Goal: Find specific page/section: Find specific page/section

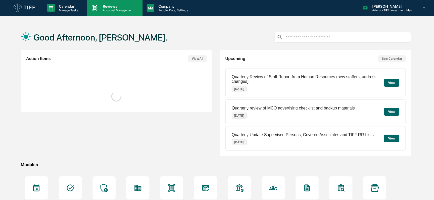
click at [120, 9] on p "Approval Management" at bounding box center [117, 10] width 37 height 4
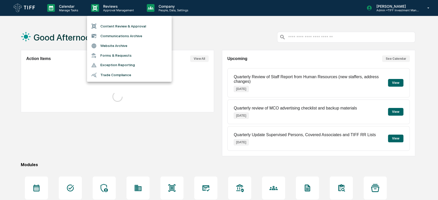
click at [109, 25] on li "Content Review & Approval" at bounding box center [129, 26] width 85 height 10
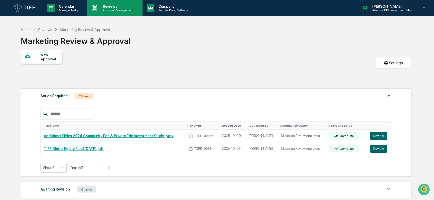
click at [116, 11] on p "Approval Management" at bounding box center [117, 10] width 37 height 4
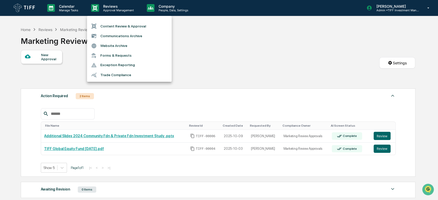
click at [121, 36] on li "Communications Archive" at bounding box center [129, 36] width 85 height 10
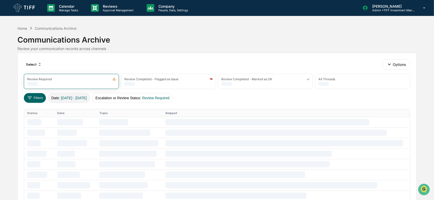
click at [74, 94] on button "Date : [DATE] - [DATE]" at bounding box center [69, 98] width 42 height 10
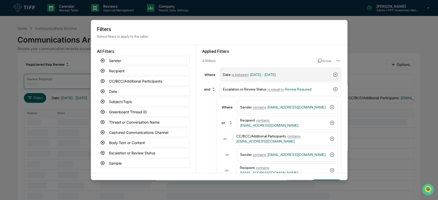
click at [266, 79] on div "Date is between [DATE] - [DATE]" at bounding box center [281, 75] width 122 height 14
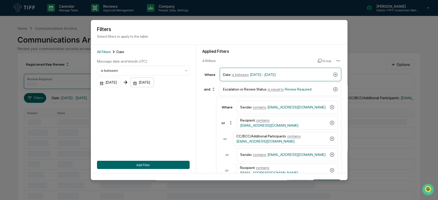
click at [142, 82] on div "[DATE]" at bounding box center [142, 82] width 24 height 10
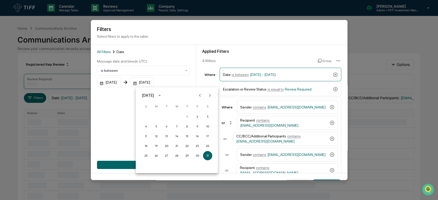
click at [210, 98] on icon "Next month" at bounding box center [210, 96] width 6 height 6
click at [169, 155] on button "30" at bounding box center [166, 155] width 9 height 9
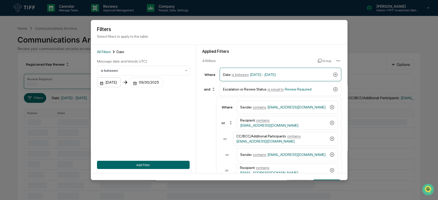
click at [115, 82] on div "[DATE]" at bounding box center [109, 82] width 24 height 10
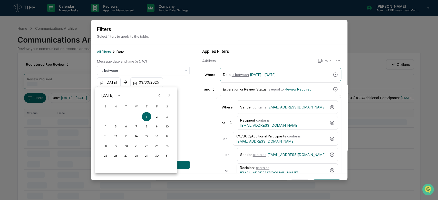
click at [172, 95] on button "Next month" at bounding box center [169, 96] width 10 height 10
click at [115, 115] on button "1" at bounding box center [115, 116] width 9 height 9
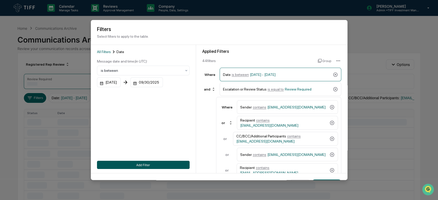
click at [138, 166] on button "Add Filter" at bounding box center [143, 165] width 93 height 8
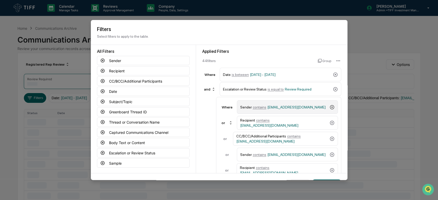
click at [329, 107] on icon at bounding box center [331, 107] width 5 height 5
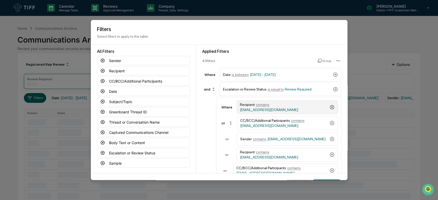
click at [329, 108] on icon at bounding box center [331, 107] width 5 height 5
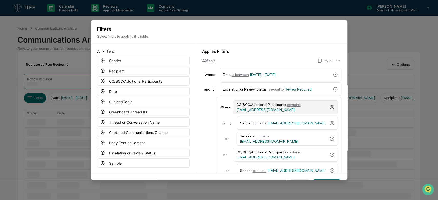
click at [330, 108] on icon at bounding box center [332, 107] width 4 height 4
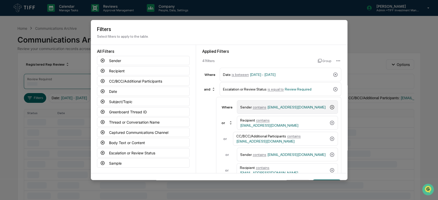
click at [329, 108] on icon at bounding box center [331, 107] width 5 height 5
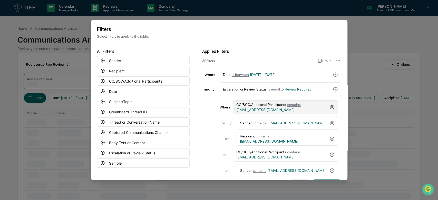
click at [330, 108] on icon at bounding box center [332, 107] width 4 height 4
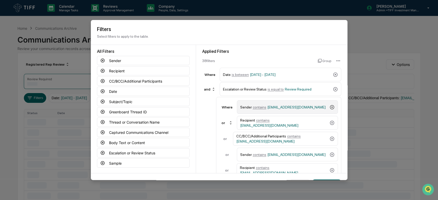
click at [329, 108] on icon at bounding box center [331, 107] width 5 height 5
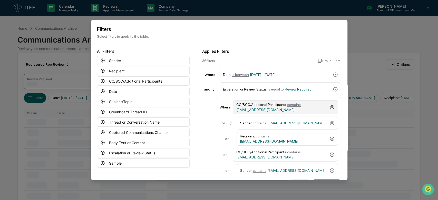
click at [330, 108] on icon at bounding box center [332, 107] width 4 height 4
click at [329, 108] on icon at bounding box center [331, 107] width 5 height 5
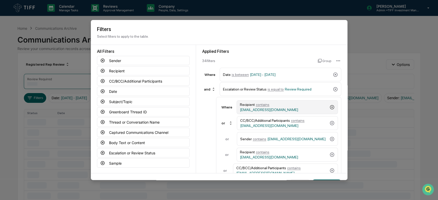
click at [329, 108] on icon at bounding box center [331, 107] width 5 height 5
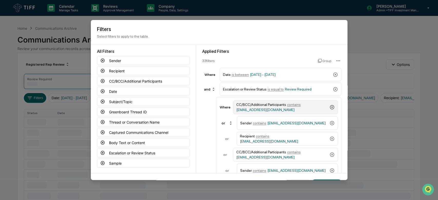
click at [330, 108] on icon at bounding box center [332, 107] width 4 height 4
click at [329, 108] on icon at bounding box center [331, 107] width 5 height 5
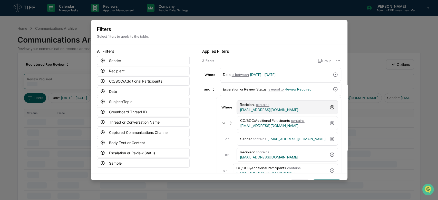
click at [329, 108] on icon at bounding box center [331, 107] width 5 height 5
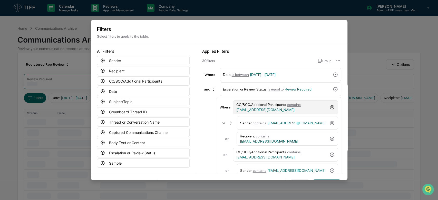
click at [330, 108] on icon at bounding box center [332, 107] width 4 height 4
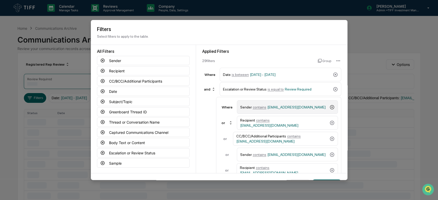
click at [329, 108] on icon at bounding box center [331, 107] width 5 height 5
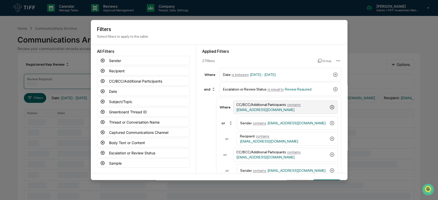
click at [330, 108] on icon at bounding box center [332, 107] width 4 height 4
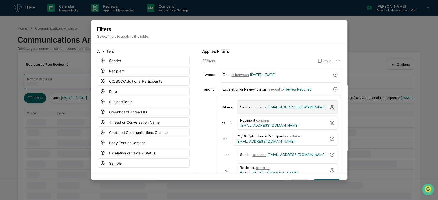
click at [329, 108] on icon at bounding box center [331, 107] width 5 height 5
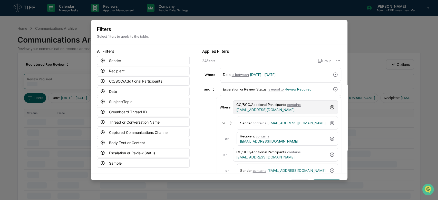
click at [330, 108] on icon at bounding box center [332, 107] width 4 height 4
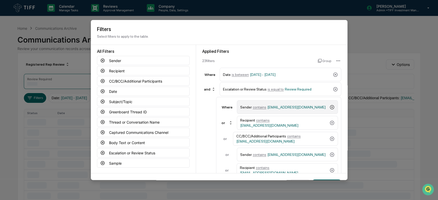
click at [329, 108] on icon at bounding box center [331, 107] width 5 height 5
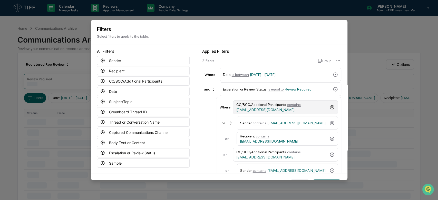
click at [330, 108] on icon at bounding box center [332, 107] width 4 height 4
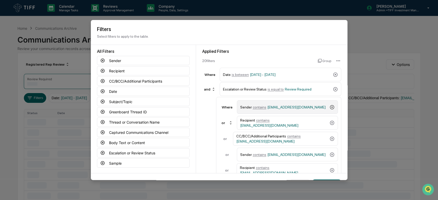
click at [329, 108] on icon at bounding box center [331, 107] width 5 height 5
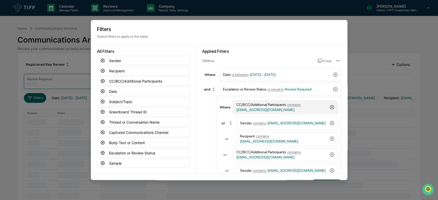
click at [330, 108] on icon at bounding box center [332, 107] width 4 height 4
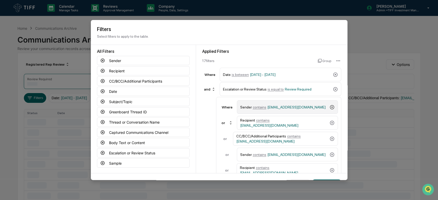
click at [329, 108] on icon at bounding box center [331, 107] width 5 height 5
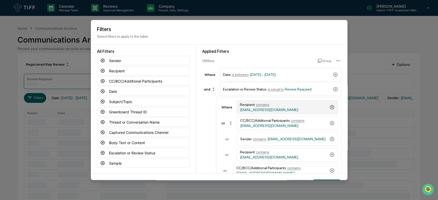
click at [329, 108] on icon at bounding box center [331, 107] width 5 height 5
click at [330, 108] on icon at bounding box center [332, 107] width 4 height 4
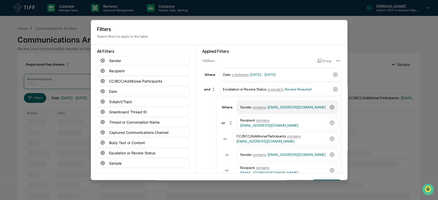
click at [329, 108] on icon at bounding box center [331, 107] width 5 height 5
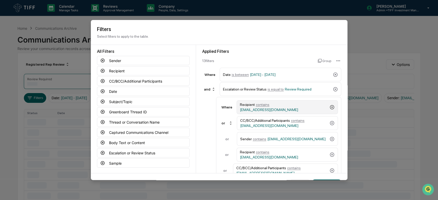
click at [329, 108] on icon at bounding box center [331, 107] width 5 height 5
click at [330, 108] on icon at bounding box center [332, 107] width 4 height 4
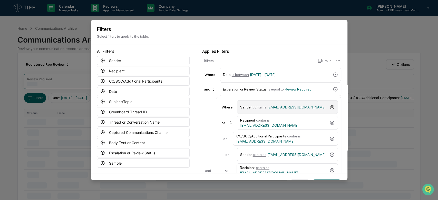
click at [329, 108] on icon at bounding box center [331, 107] width 5 height 5
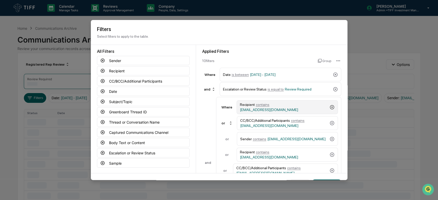
click at [329, 108] on icon at bounding box center [331, 107] width 5 height 5
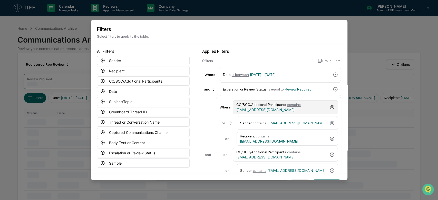
click at [330, 108] on icon at bounding box center [332, 107] width 4 height 4
click at [329, 108] on icon at bounding box center [331, 107] width 5 height 5
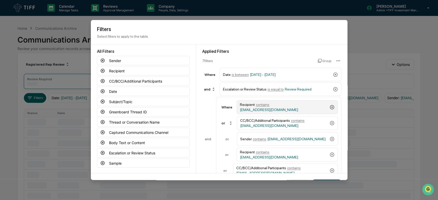
click at [329, 108] on icon at bounding box center [331, 107] width 5 height 5
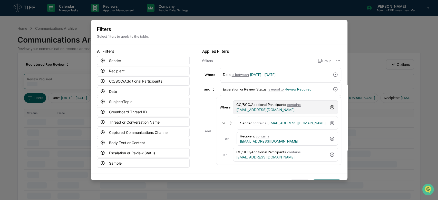
click at [327, 108] on div "CC/BCC/Additional Participants contains [EMAIL_ADDRESS][DOMAIN_NAME]" at bounding box center [285, 107] width 105 height 14
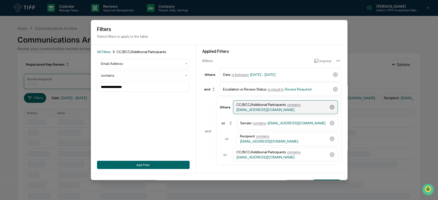
click at [327, 108] on div "CC/BCC/Additional Participants contains [EMAIL_ADDRESS][DOMAIN_NAME]" at bounding box center [285, 107] width 105 height 14
click at [329, 108] on icon at bounding box center [331, 107] width 5 height 5
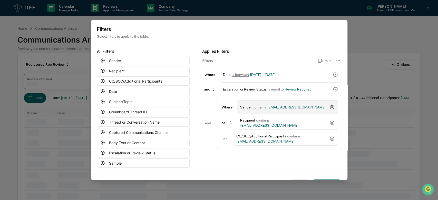
click at [329, 108] on icon at bounding box center [331, 107] width 5 height 5
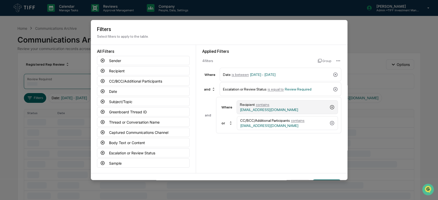
click at [329, 108] on icon at bounding box center [331, 107] width 5 height 5
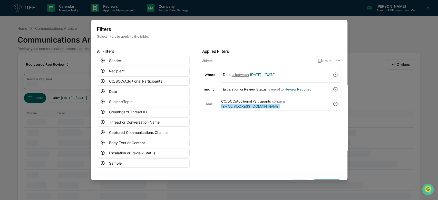
click at [329, 108] on div "CC/BCC/Additional Participants contains [EMAIL_ADDRESS][DOMAIN_NAME]" at bounding box center [279, 104] width 123 height 14
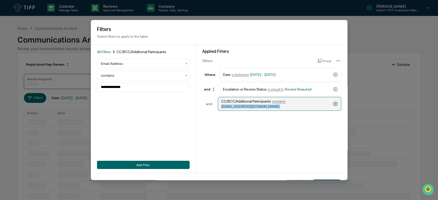
click at [333, 104] on icon at bounding box center [335, 103] width 5 height 5
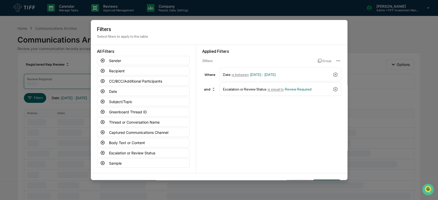
click at [280, 129] on div "Applied Filters 2 filter s Group Where Date is between [DATE] - [DATE] and Esca…" at bounding box center [271, 109] width 151 height 128
click at [333, 91] on div "Escalation or Review Status is equal to Review Required" at bounding box center [281, 89] width 122 height 14
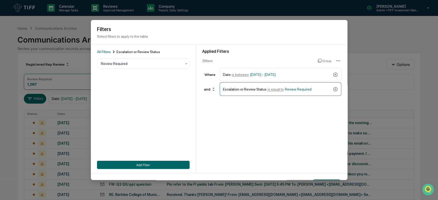
click at [297, 125] on div "Applied Filters 2 filter s Group Where Date is between [DATE] - [DATE] and Esca…" at bounding box center [271, 109] width 151 height 128
click at [334, 90] on icon at bounding box center [335, 89] width 5 height 5
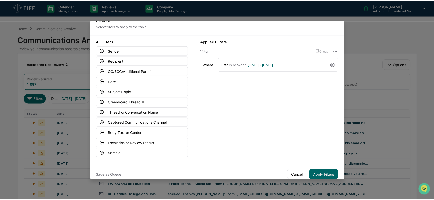
scroll to position [19, 0]
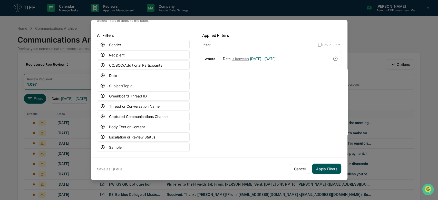
click at [321, 170] on button "Apply Filters" at bounding box center [326, 169] width 29 height 10
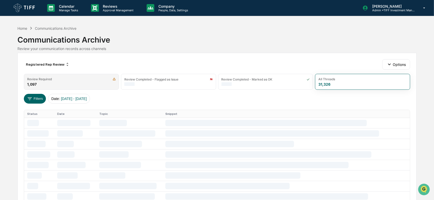
click at [82, 82] on div "Review Required 1,097" at bounding box center [71, 82] width 95 height 16
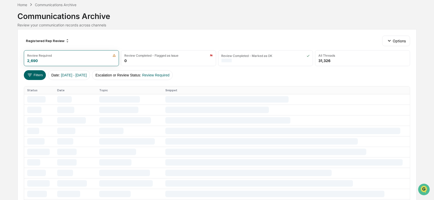
scroll to position [34, 0]
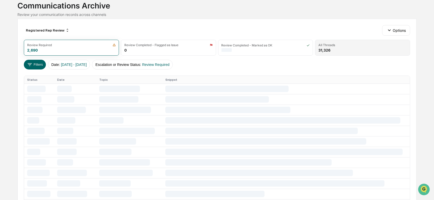
click at [328, 49] on div "31,326" at bounding box center [325, 50] width 12 height 4
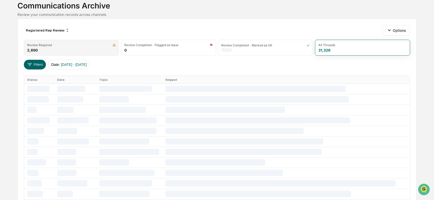
click at [96, 40] on div "Review Required 2,690" at bounding box center [71, 48] width 95 height 16
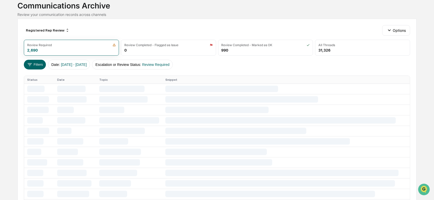
click at [0, 80] on div "Calendar Manage Tasks Reviews Approval Management Company People, Data, Setting…" at bounding box center [217, 171] width 434 height 410
